Goal: Information Seeking & Learning: Understand process/instructions

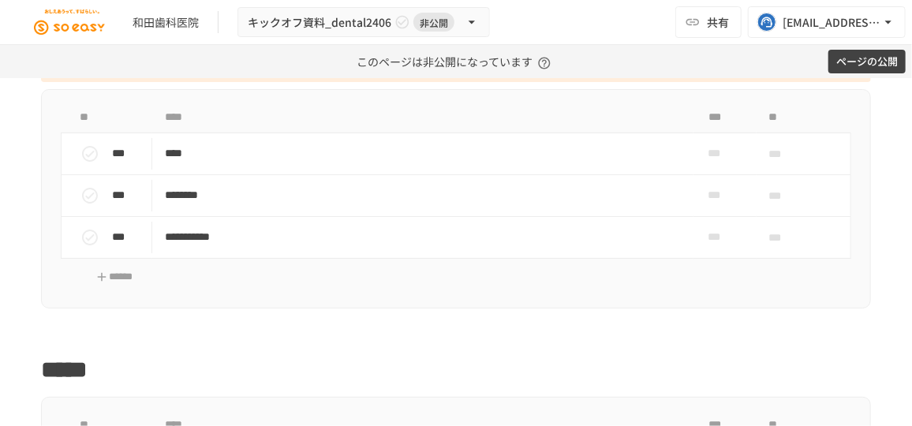
scroll to position [3369, 0]
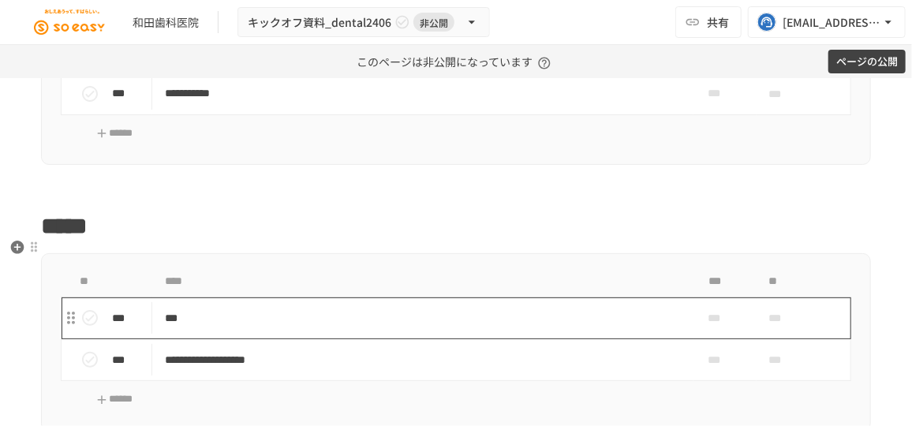
click at [218, 308] on p "***" at bounding box center [418, 318] width 506 height 20
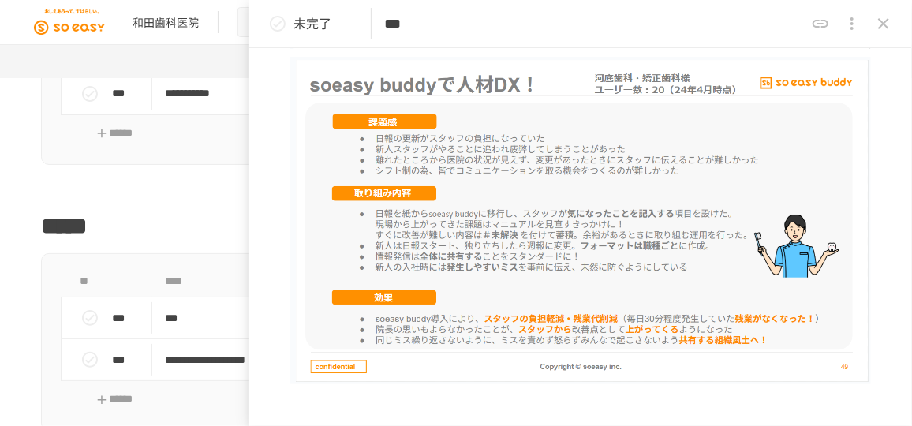
scroll to position [1505, 0]
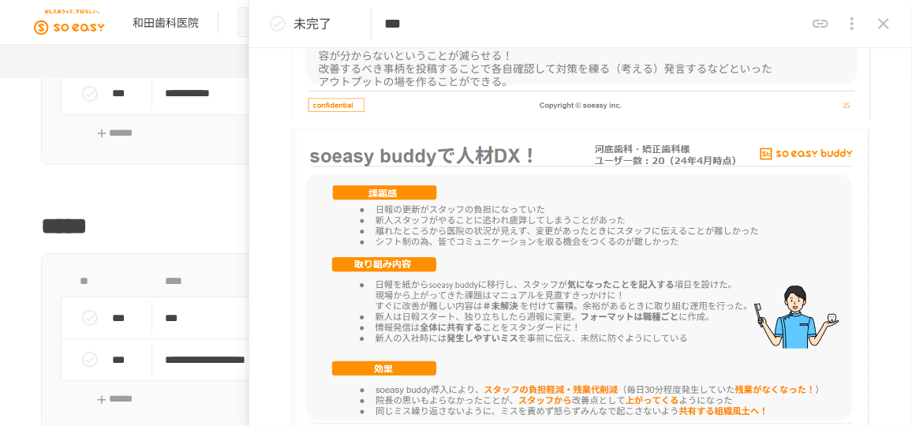
click at [882, 26] on icon "close drawer" at bounding box center [883, 23] width 19 height 19
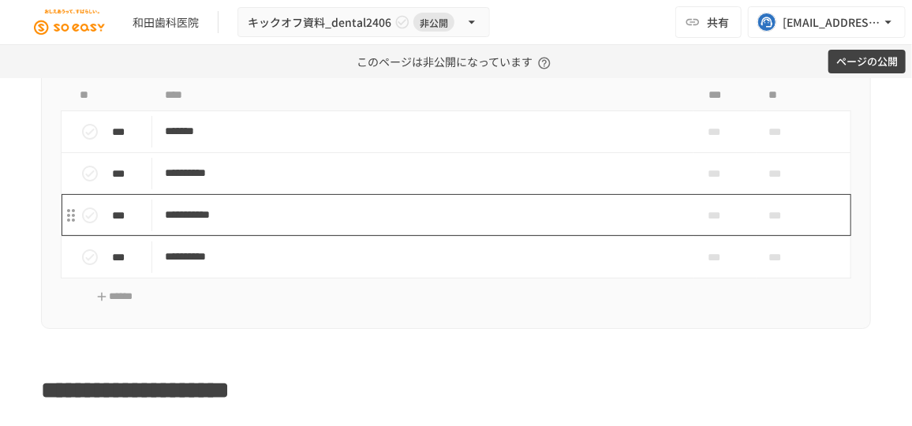
scroll to position [3799, 0]
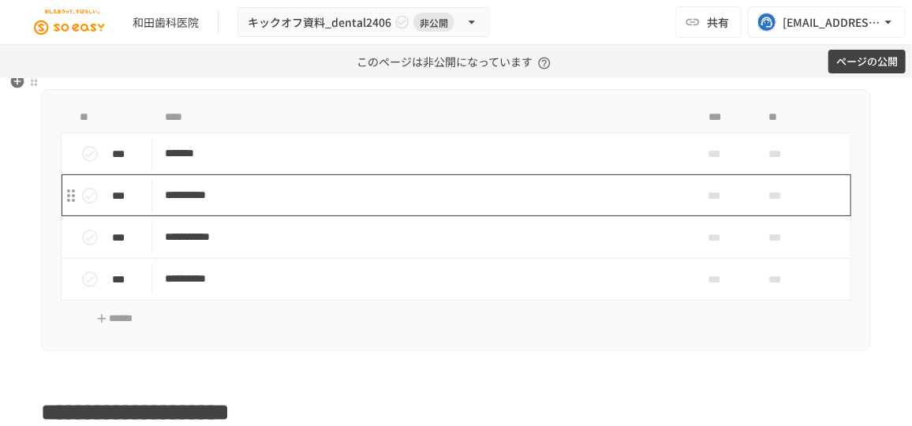
click at [303, 190] on td "**********" at bounding box center [422, 195] width 541 height 42
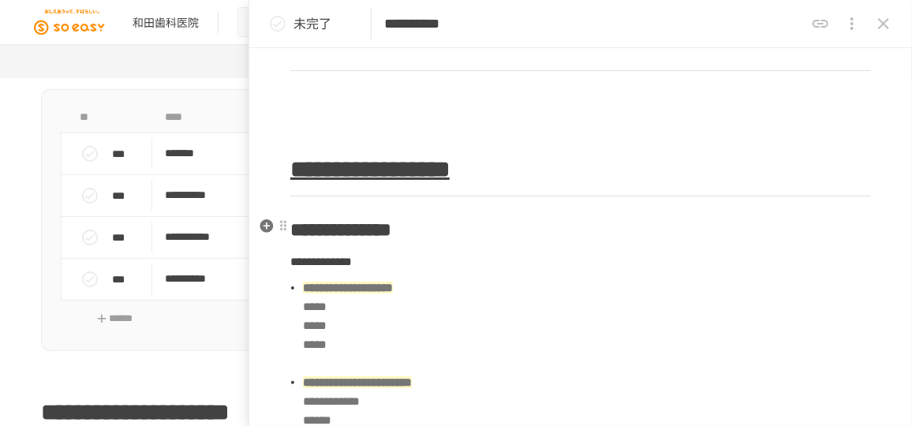
scroll to position [788, 0]
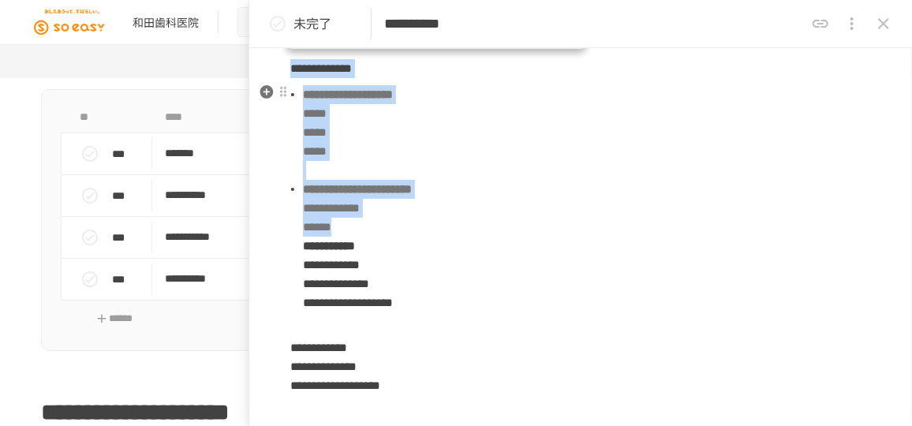
drag, startPoint x: 293, startPoint y: 213, endPoint x: 444, endPoint y: 274, distance: 162.4
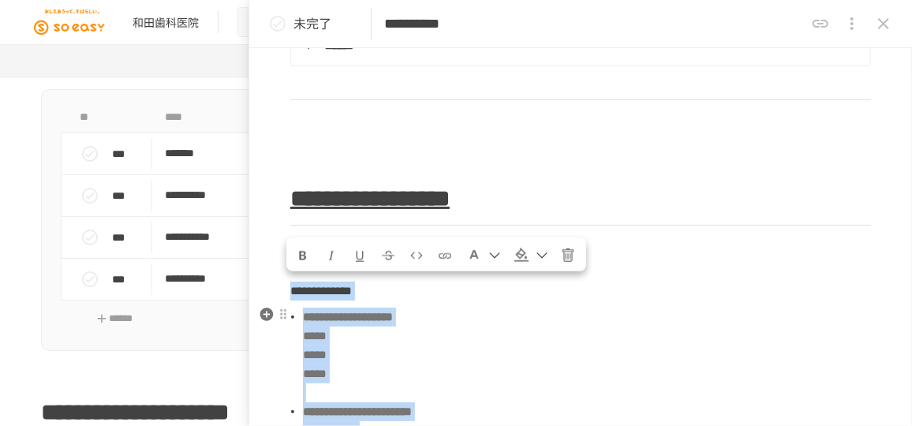
scroll to position [715, 0]
drag, startPoint x: 503, startPoint y: 318, endPoint x: 491, endPoint y: 313, distance: 12.7
click at [503, 318] on li "**********" at bounding box center [587, 355] width 568 height 95
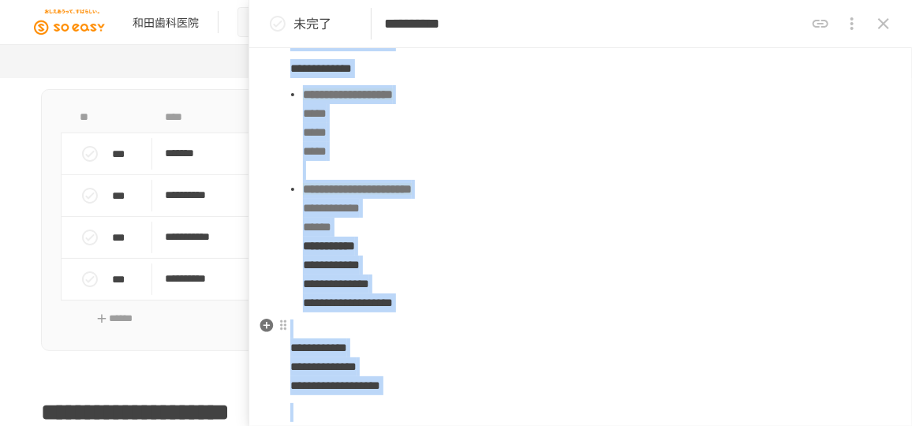
scroll to position [1016, 0]
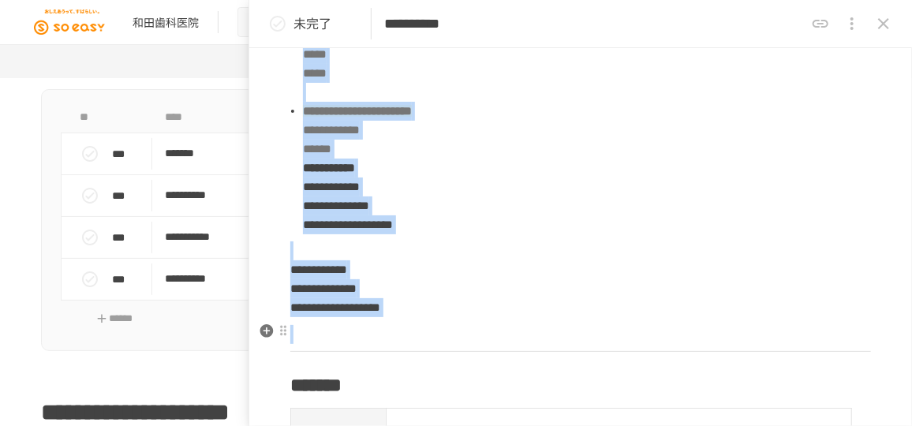
drag, startPoint x: 298, startPoint y: 254, endPoint x: 513, endPoint y: 320, distance: 224.5
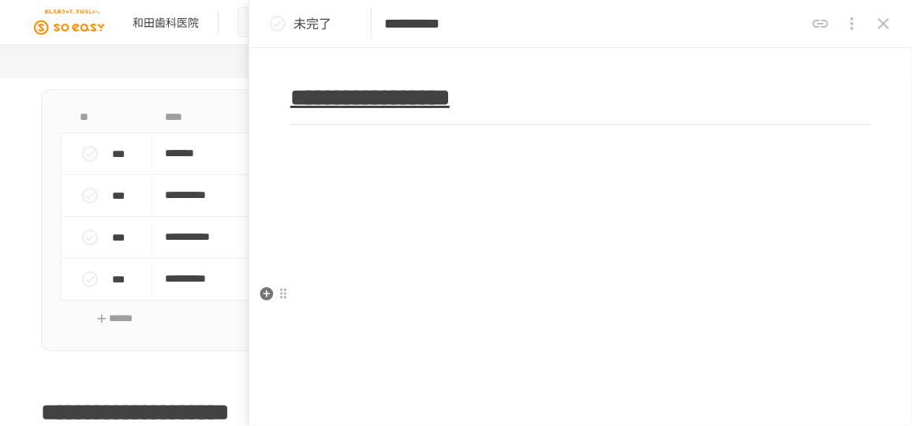
scroll to position [895, 0]
drag, startPoint x: 860, startPoint y: 206, endPoint x: 812, endPoint y: 197, distance: 48.1
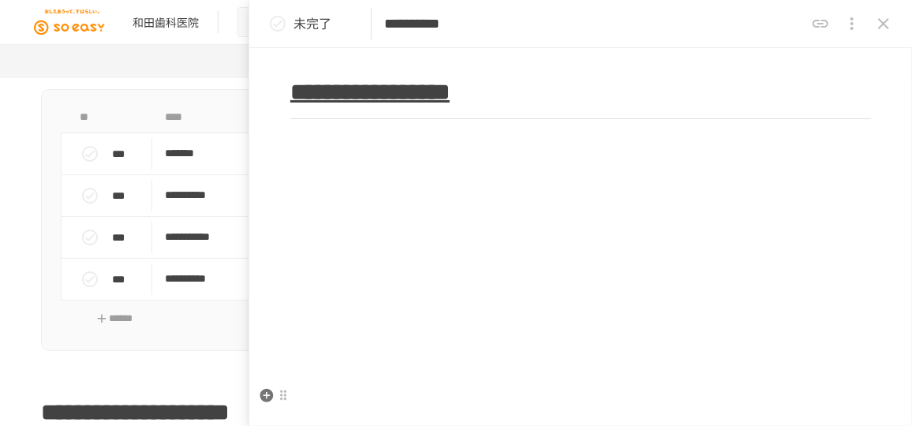
scroll to position [751, 0]
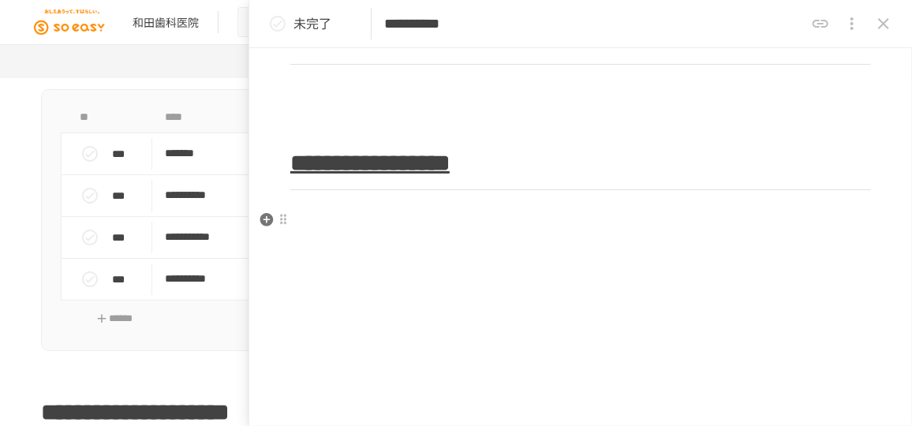
click at [323, 217] on h2 at bounding box center [580, 223] width 580 height 32
click at [860, 245] on p at bounding box center [580, 255] width 580 height 21
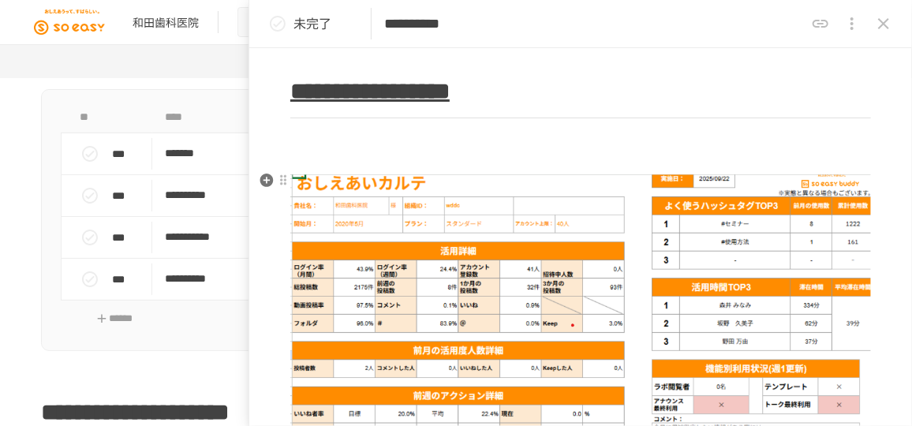
scroll to position [895, 0]
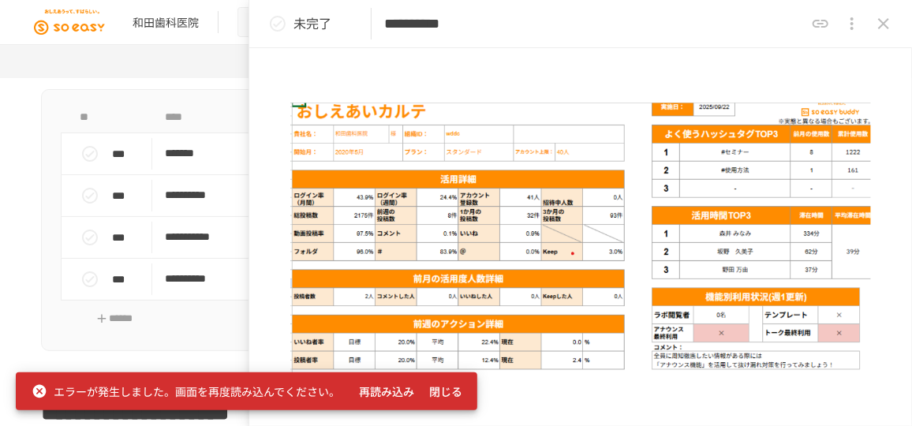
click at [391, 390] on button "再読み込み" at bounding box center [386, 391] width 68 height 29
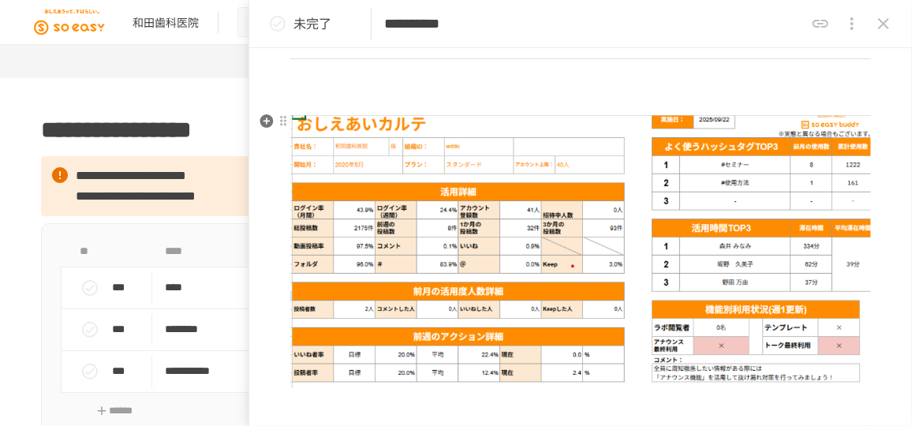
scroll to position [860, 0]
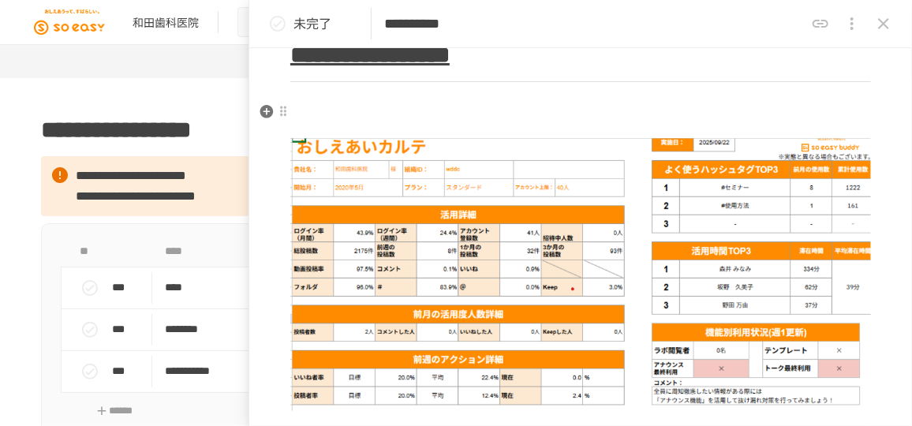
click at [376, 116] on h2 at bounding box center [580, 115] width 580 height 32
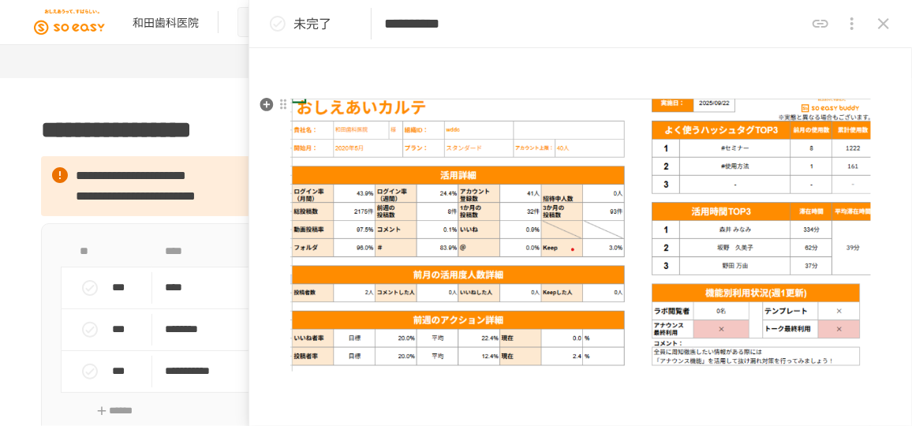
scroll to position [931, 0]
